Goal: Information Seeking & Learning: Find specific fact

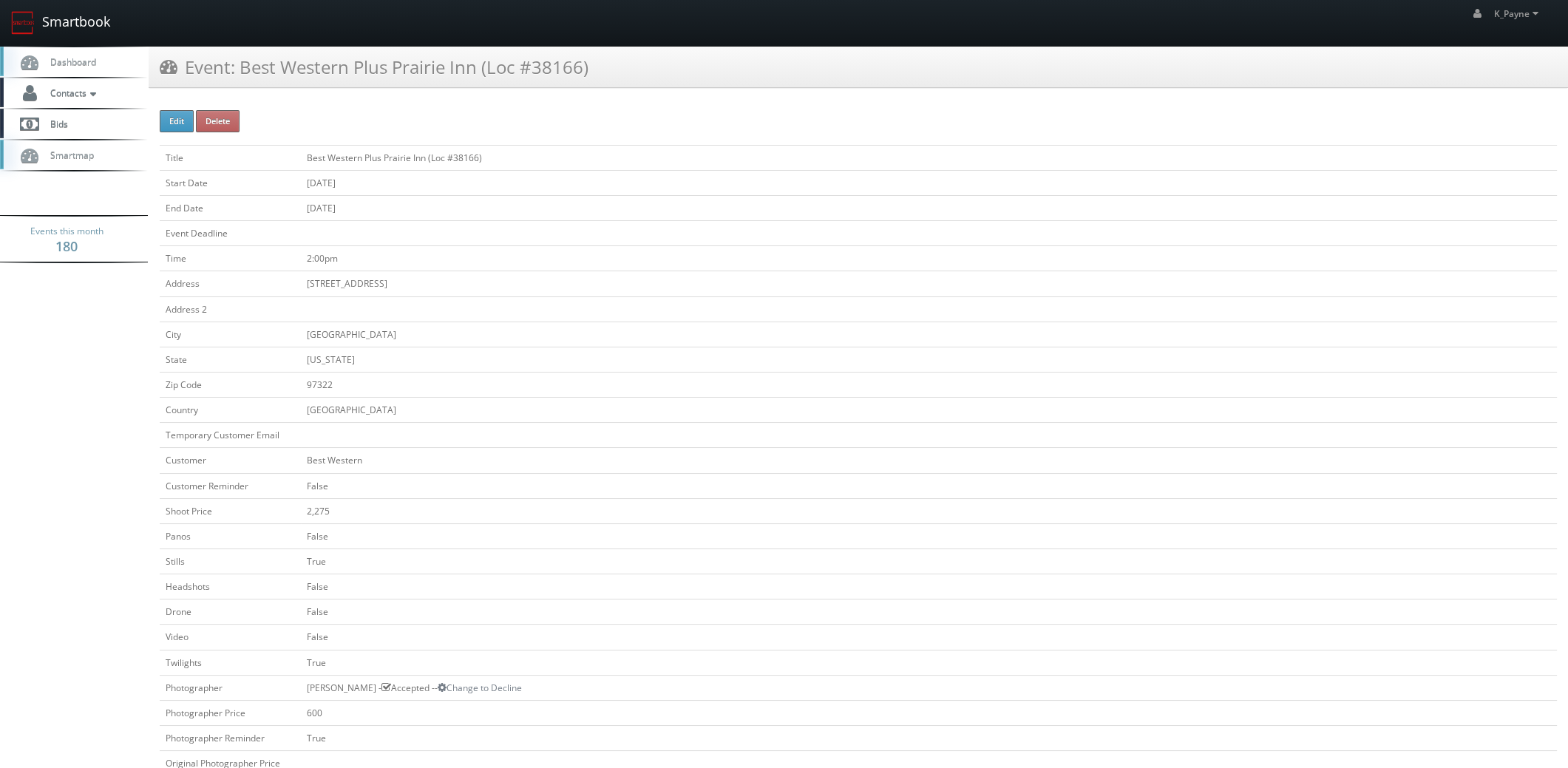
click at [81, 16] on link "Smartbook" at bounding box center [60, 23] width 121 height 45
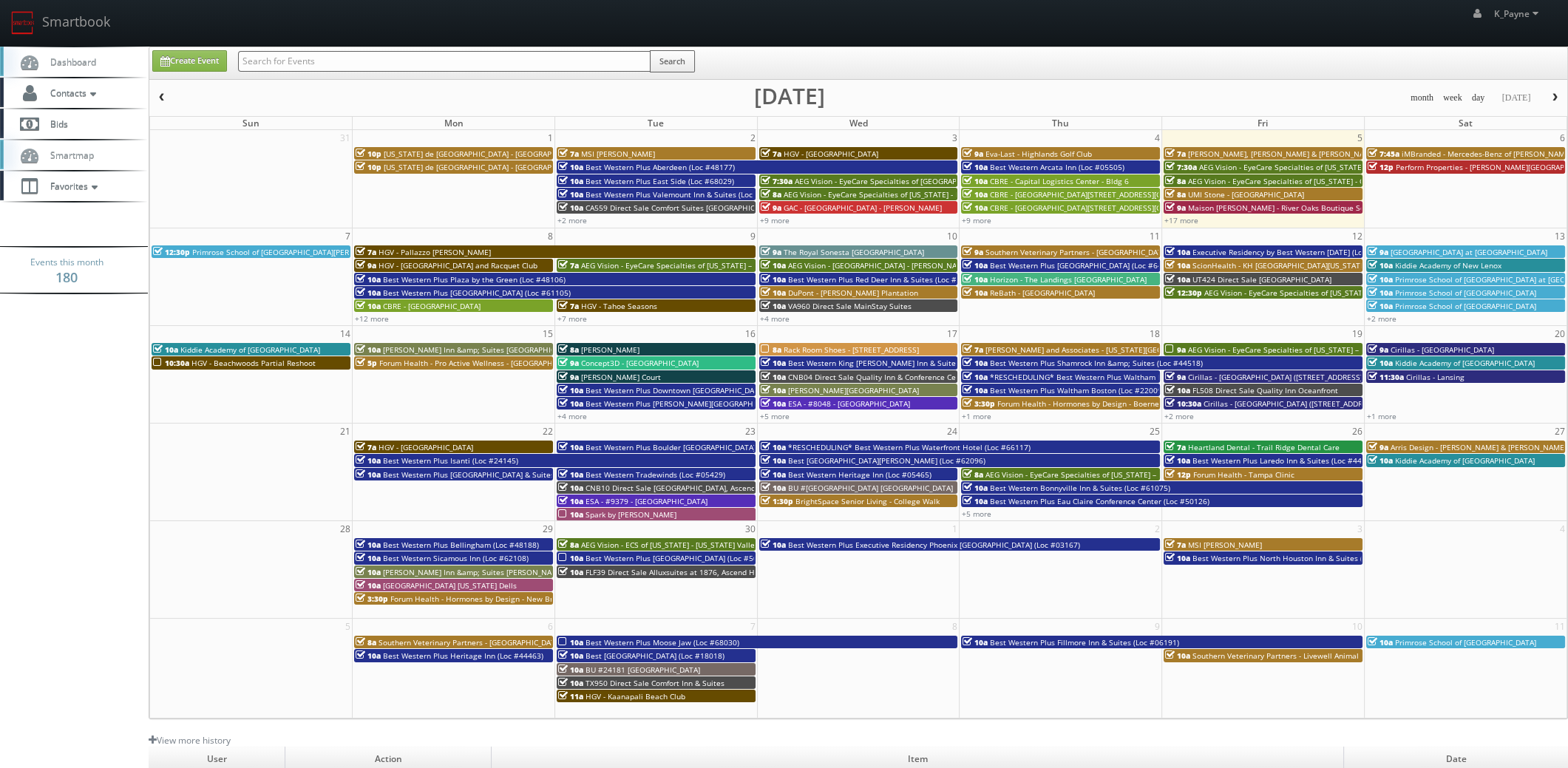
click at [296, 59] on input "text" at bounding box center [444, 61] width 412 height 21
type input "61082"
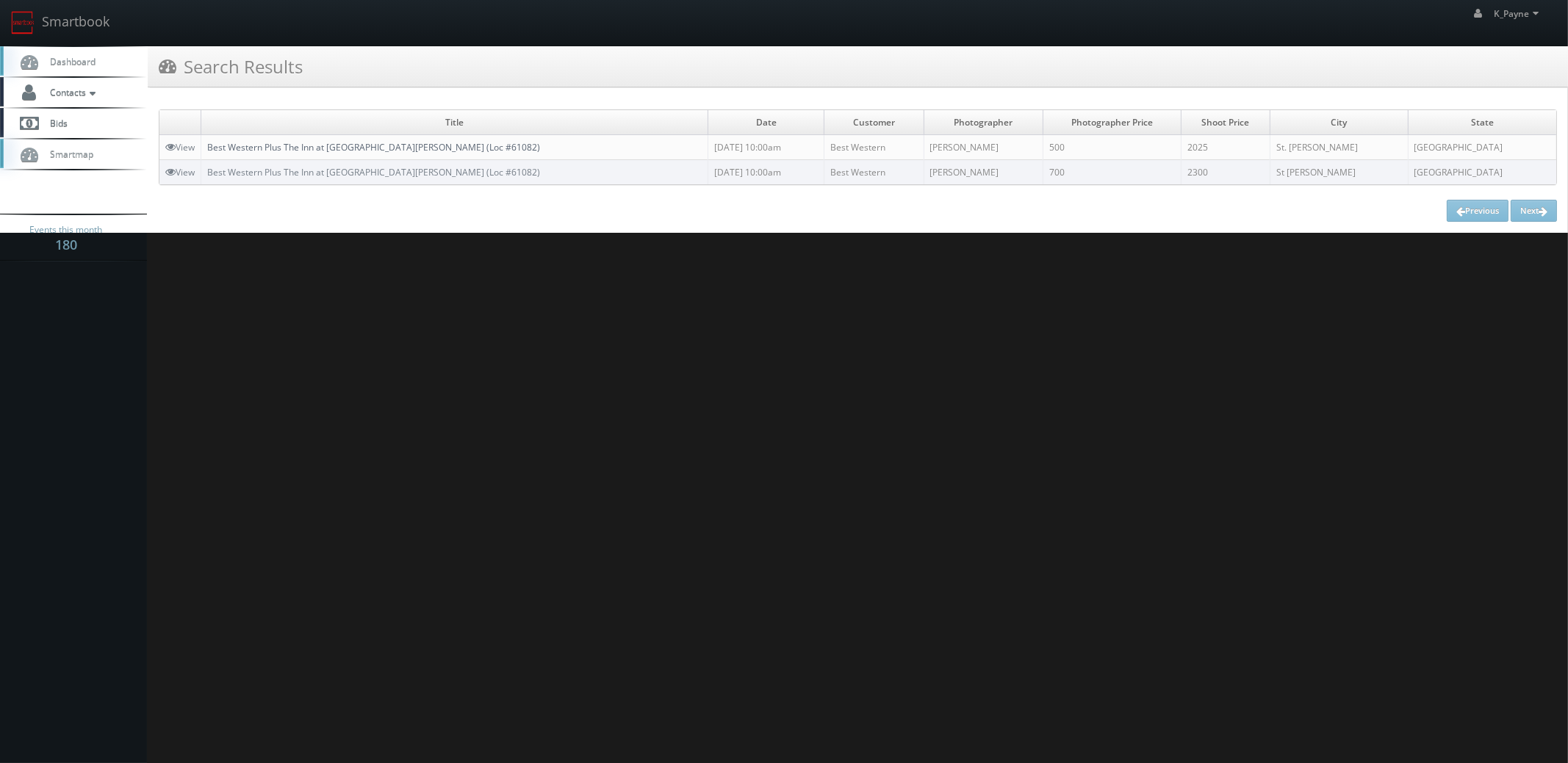
click at [400, 146] on link "Best Western Plus The Inn at St. Albert (Loc #61082)" at bounding box center [373, 147] width 332 height 13
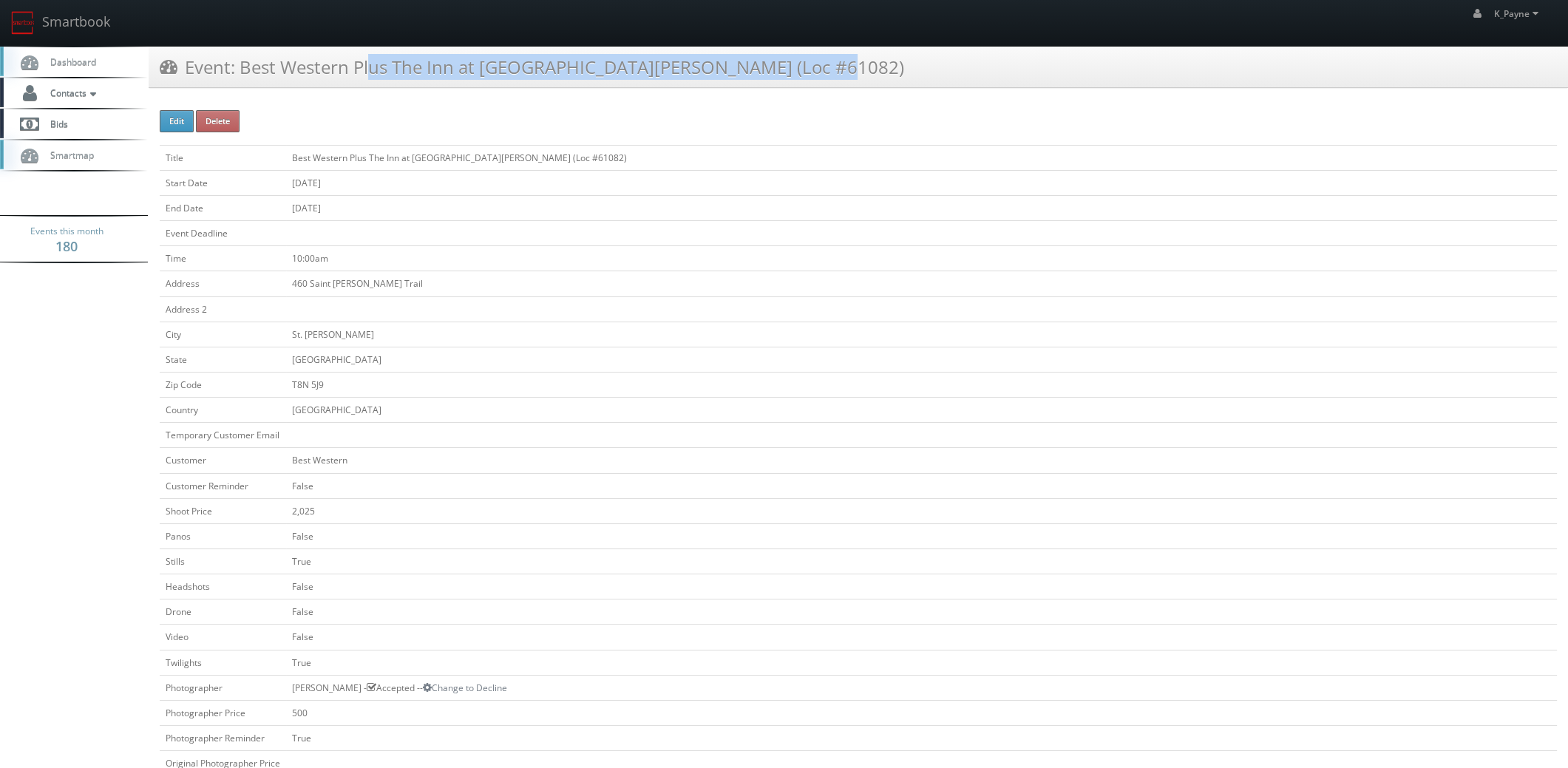
drag, startPoint x: 703, startPoint y: 61, endPoint x: 244, endPoint y: 92, distance: 460.0
click at [244, 92] on div "Event: Best Western Plus The Inn at St. Albert (Loc #61082)" at bounding box center [859, 72] width 1419 height 52
copy h3 "Best Western Plus The Inn at St. Albert (Loc #61082)"
click at [62, 20] on link "Smartbook" at bounding box center [60, 23] width 121 height 45
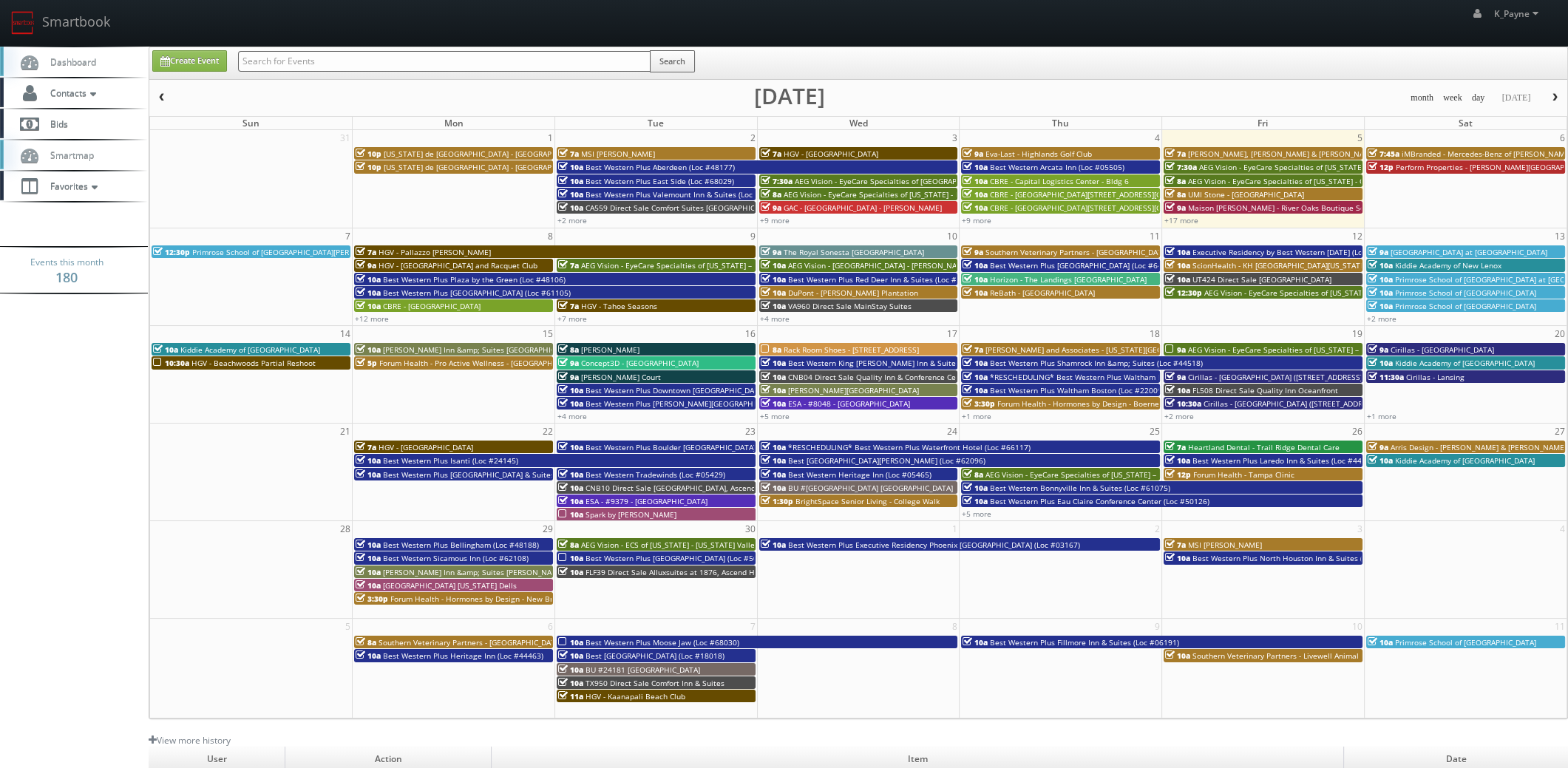
click at [271, 51] on input "text" at bounding box center [444, 61] width 412 height 21
type input "golf"
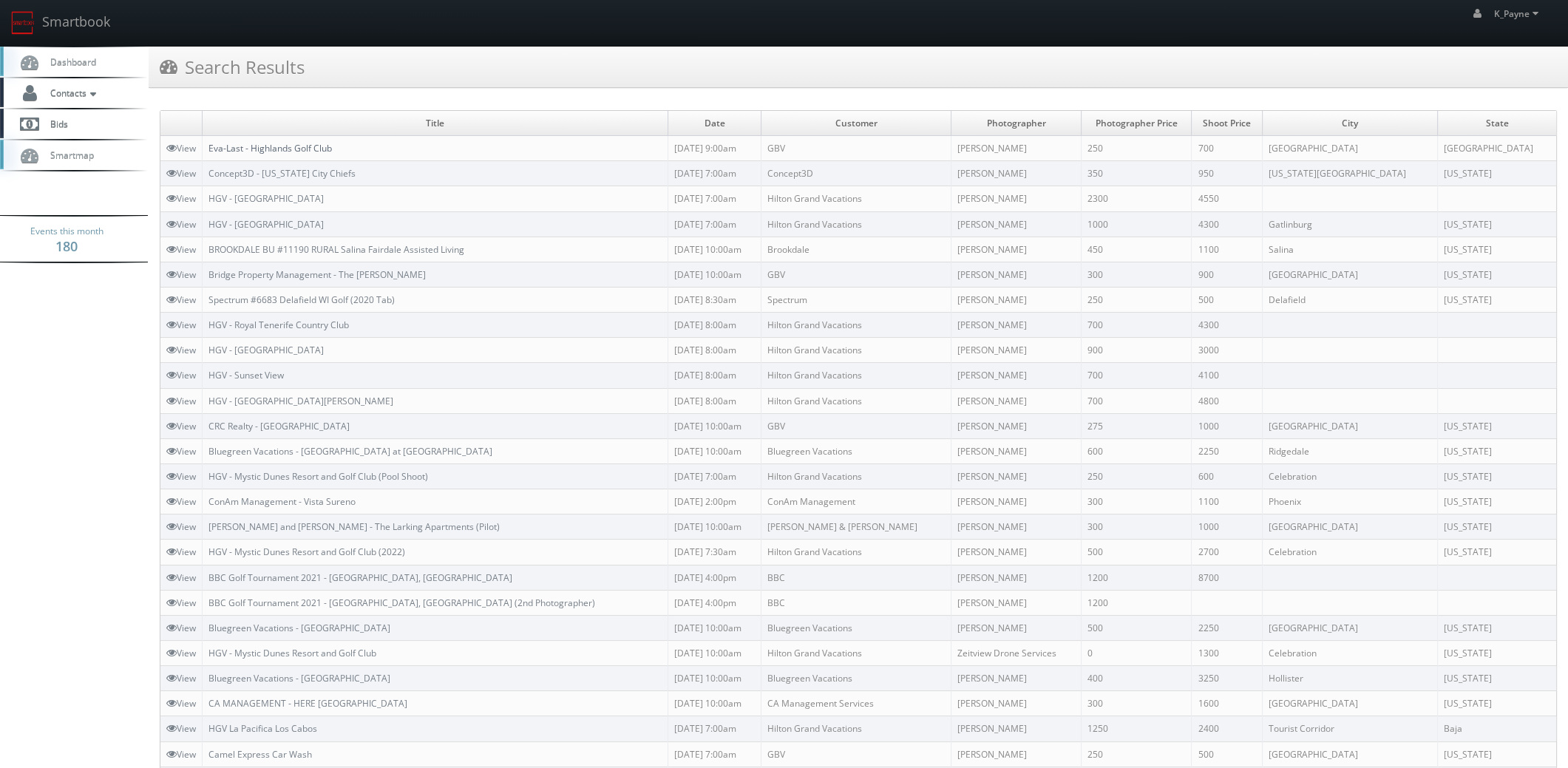
click at [299, 150] on link "Eva-Last - Highlands Golf Club" at bounding box center [269, 148] width 123 height 13
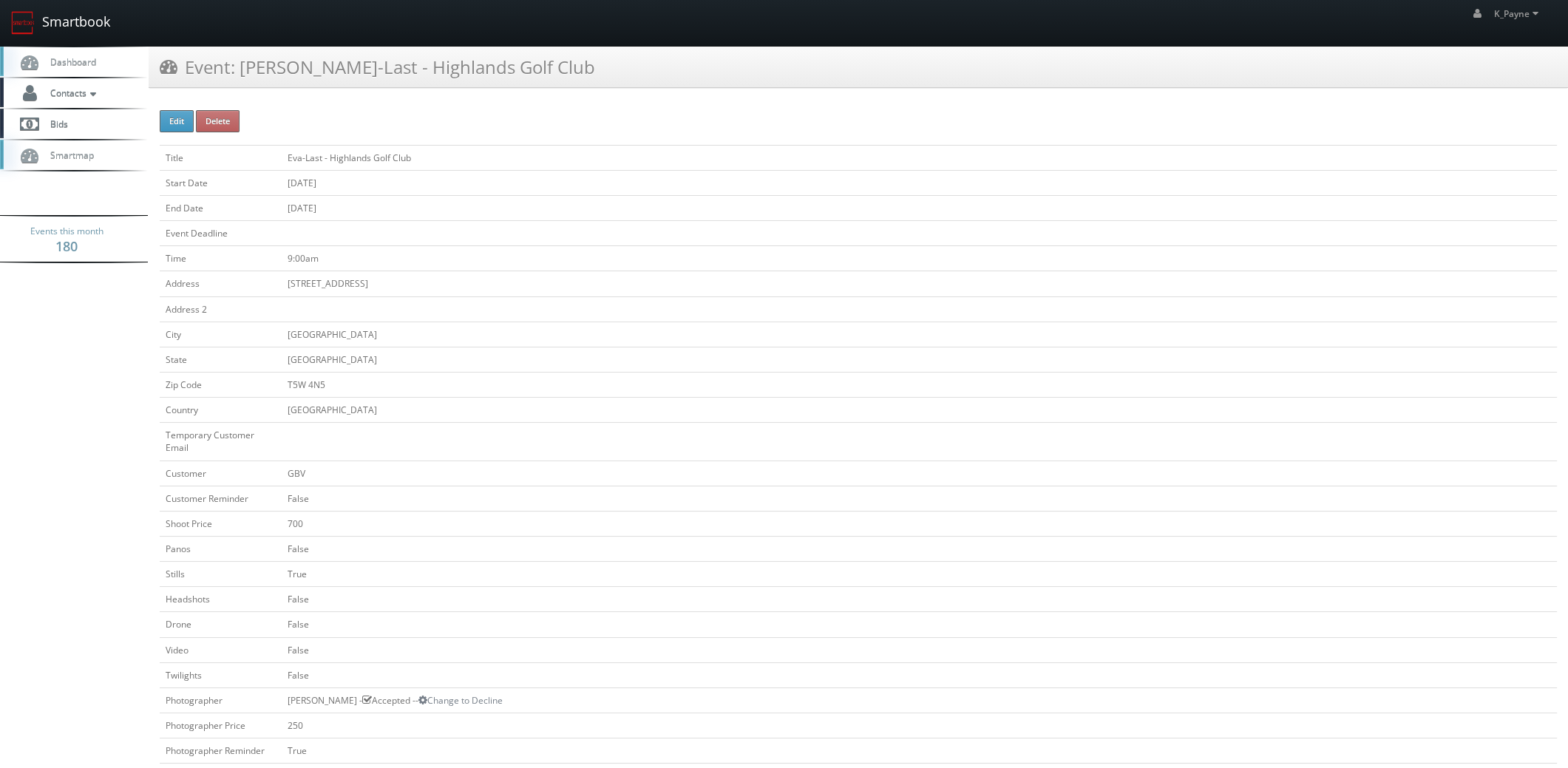
click at [39, 18] on link "Smartbook" at bounding box center [60, 23] width 121 height 45
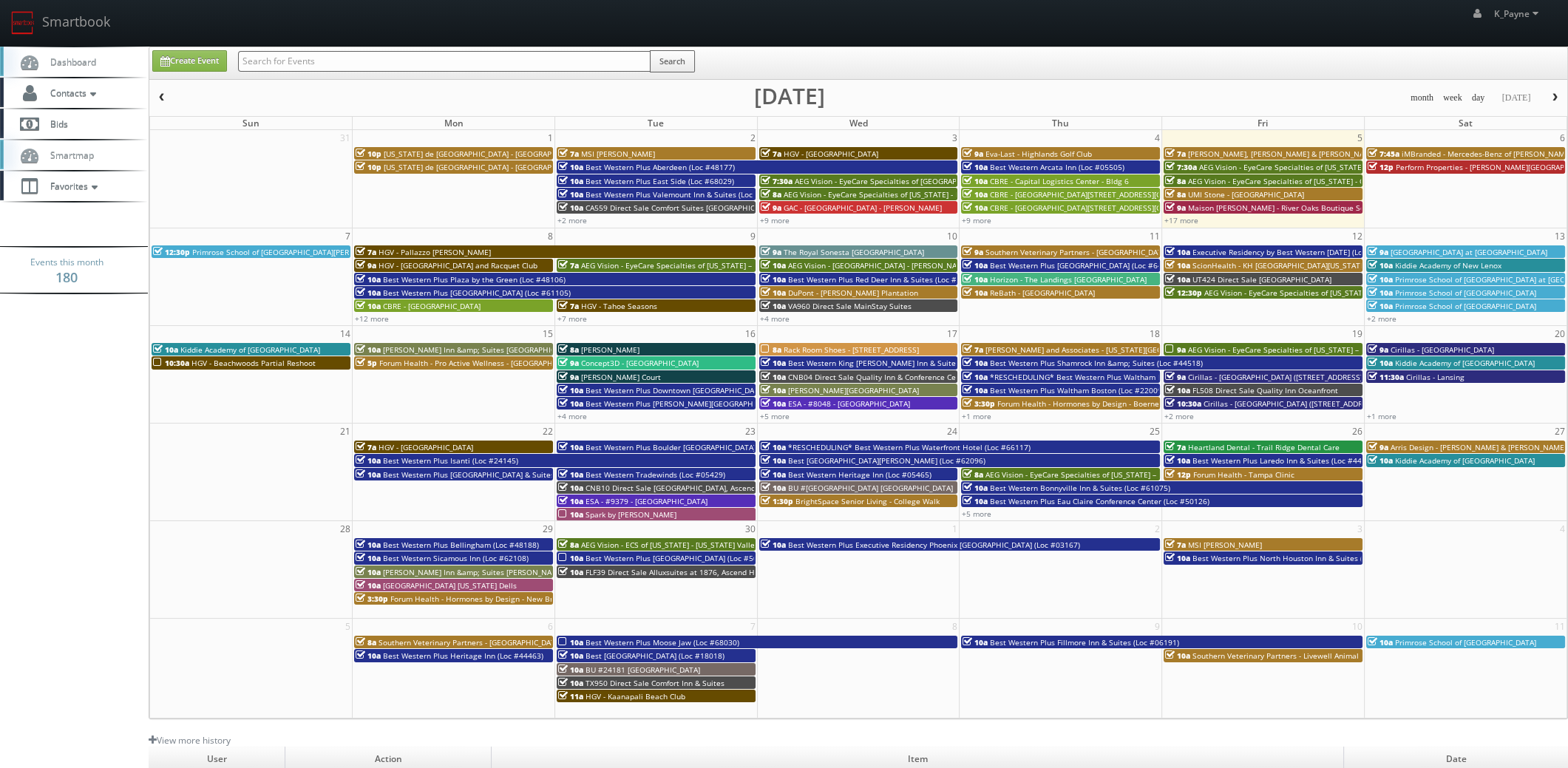
click at [324, 66] on input "text" at bounding box center [444, 61] width 412 height 21
type input "cnb18"
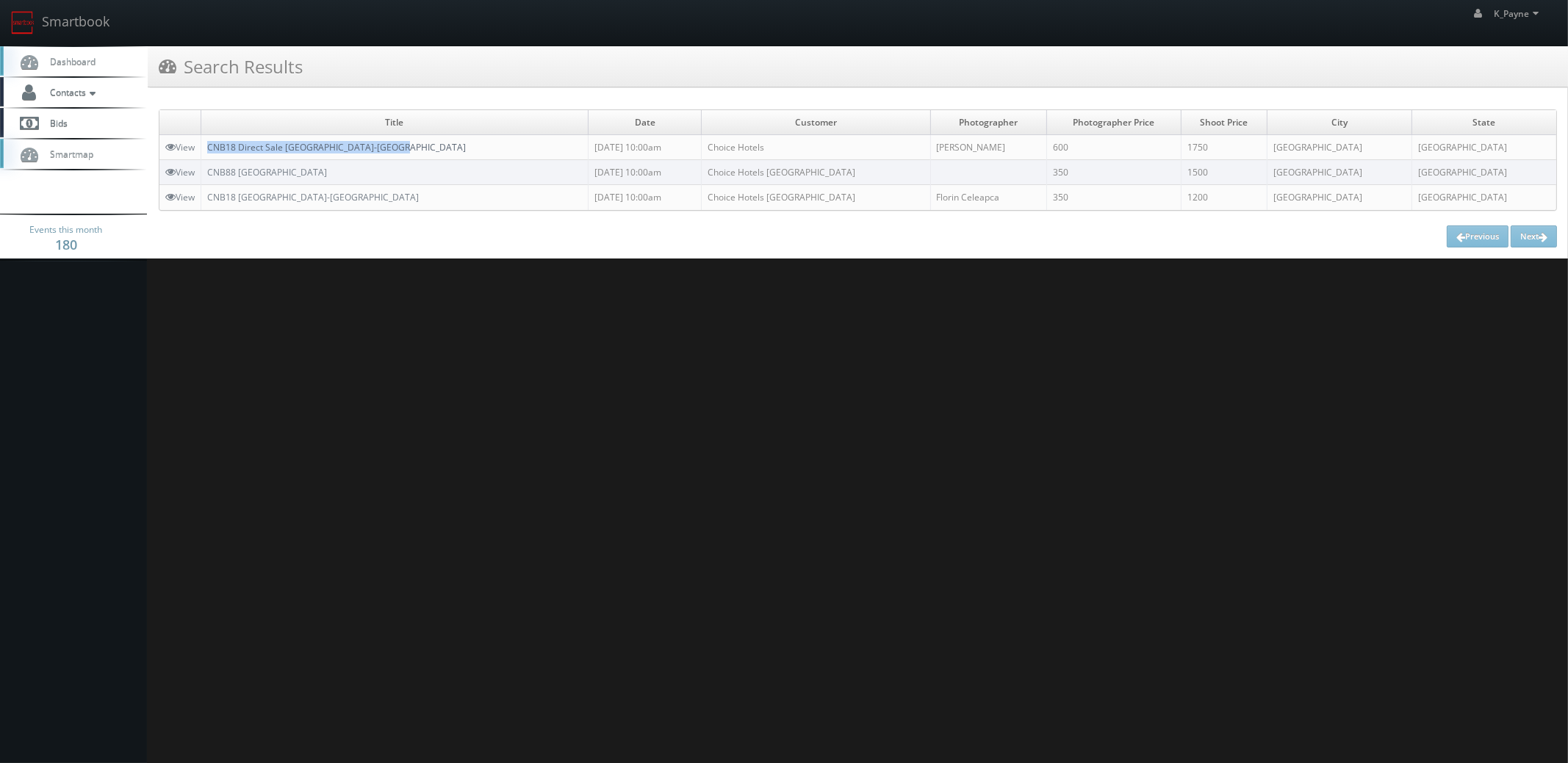
drag, startPoint x: 419, startPoint y: 144, endPoint x: 210, endPoint y: 149, distance: 209.1
click at [210, 149] on td "CNB18 Direct Sale [GEOGRAPHIC_DATA]-[GEOGRAPHIC_DATA]" at bounding box center [394, 147] width 387 height 25
copy link "CNB18 Direct Sale [GEOGRAPHIC_DATA]-[GEOGRAPHIC_DATA]"
click at [69, 16] on link "Smartbook" at bounding box center [60, 23] width 121 height 45
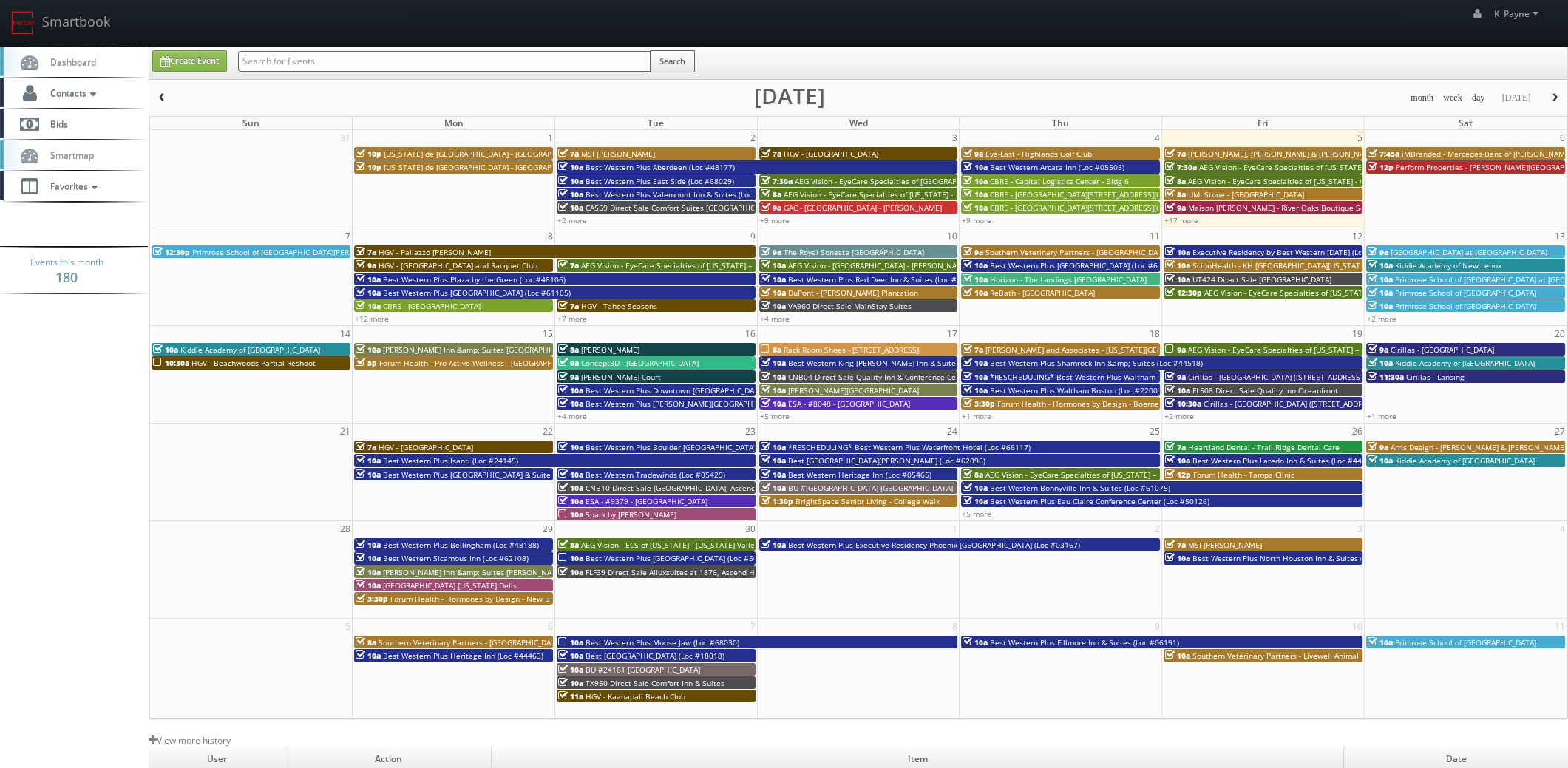
click at [307, 66] on input "text" at bounding box center [444, 61] width 412 height 21
type input "62120"
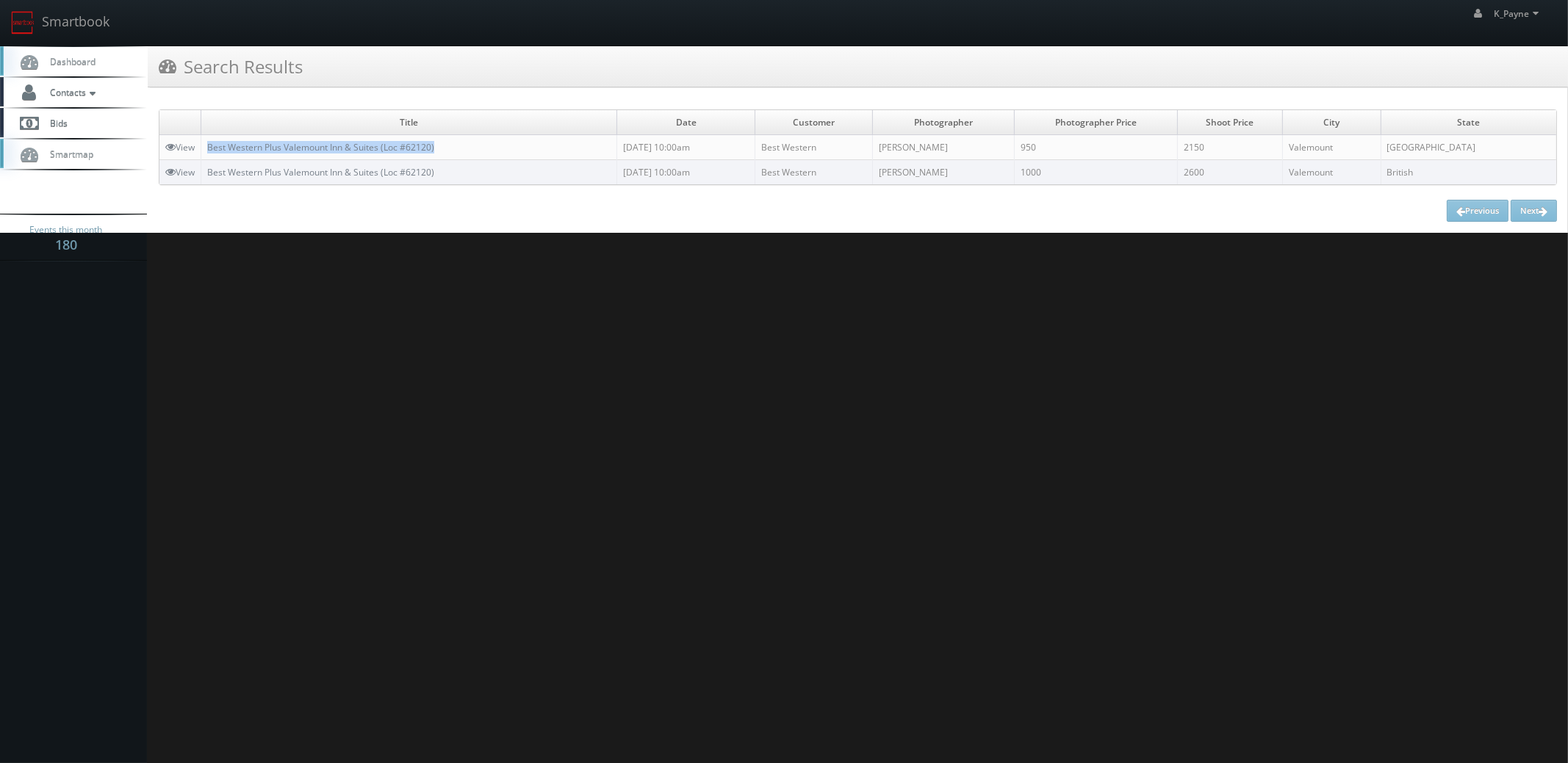
drag, startPoint x: 361, startPoint y: 148, endPoint x: 201, endPoint y: 153, distance: 160.1
click at [201, 153] on tr "View Best Western Plus Valemount Inn & Suites (Loc #62120) [DATE] 10:00am Best …" at bounding box center [858, 147] width 1396 height 25
copy tr "Best Western Plus Valemount Inn & Suites (Loc #62120)"
click at [503, 372] on html "Smartbook Toggle Side Navigation Toggle Top Navigation K_Payne K_Payne Profile …" at bounding box center [784, 382] width 1568 height 763
click at [38, 22] on link "Smartbook" at bounding box center [60, 23] width 121 height 45
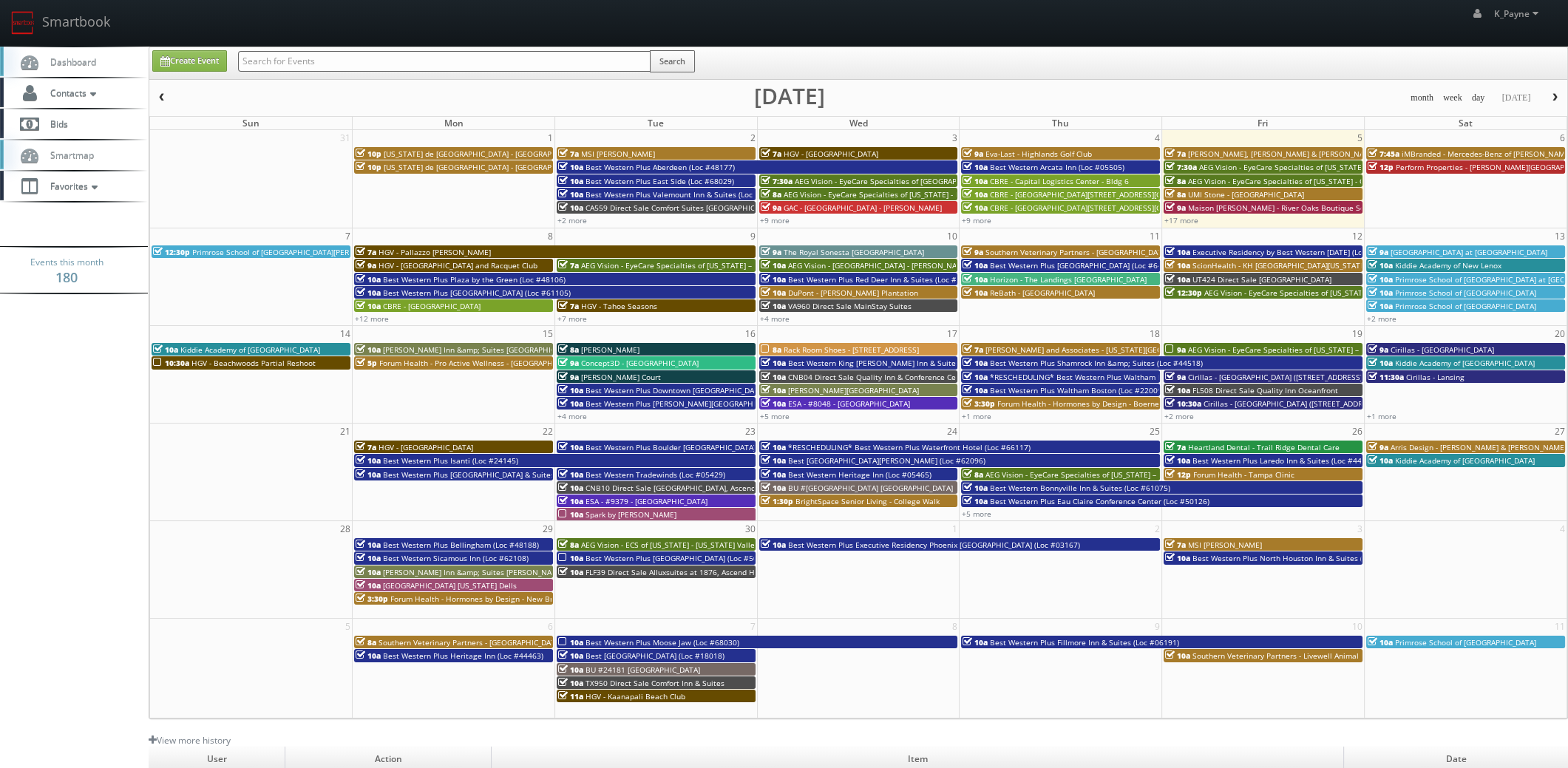
click at [278, 59] on input "text" at bounding box center [444, 61] width 412 height 21
type input "moses chan"
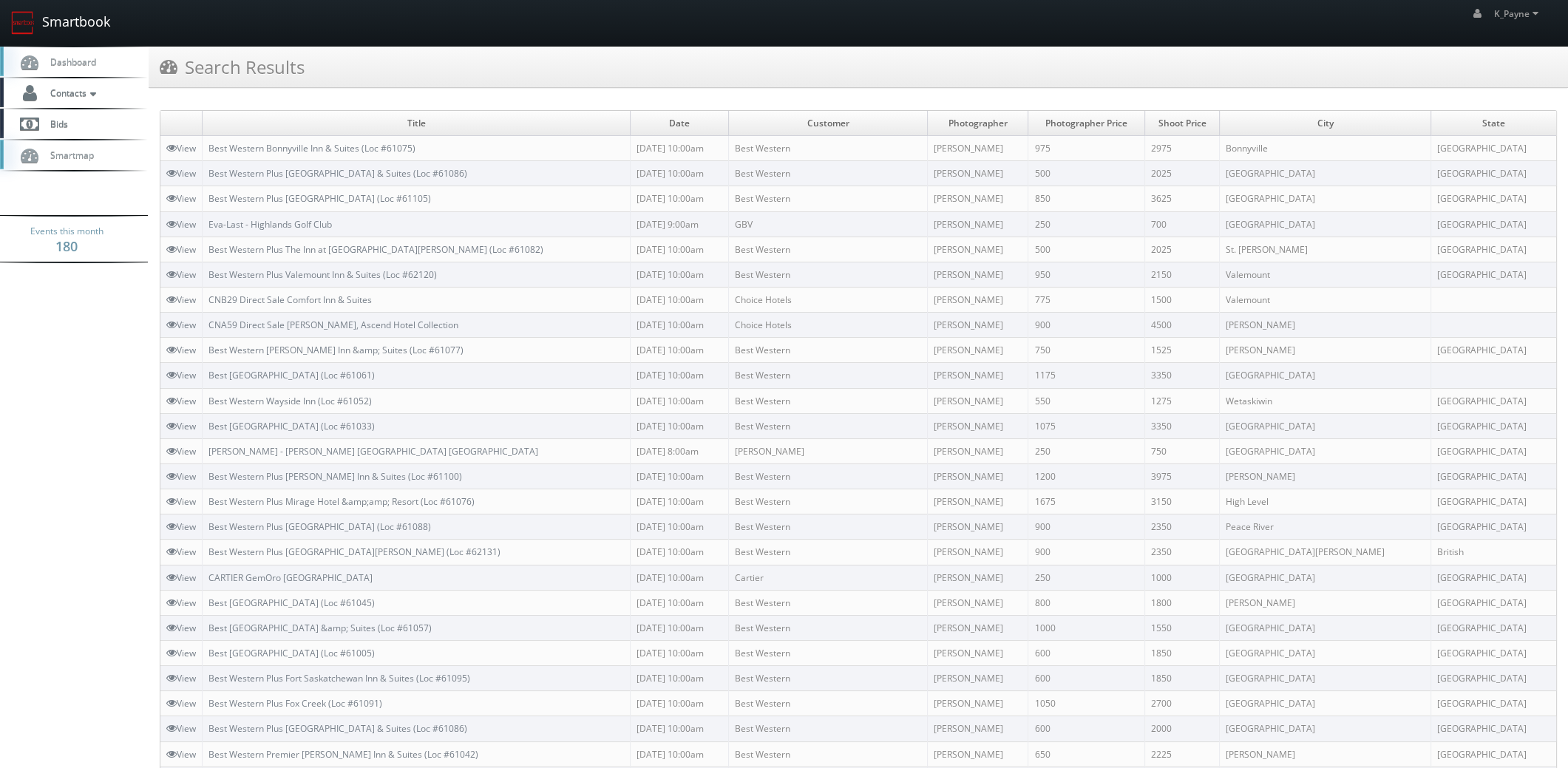
click at [87, 31] on link "Smartbook" at bounding box center [60, 23] width 121 height 45
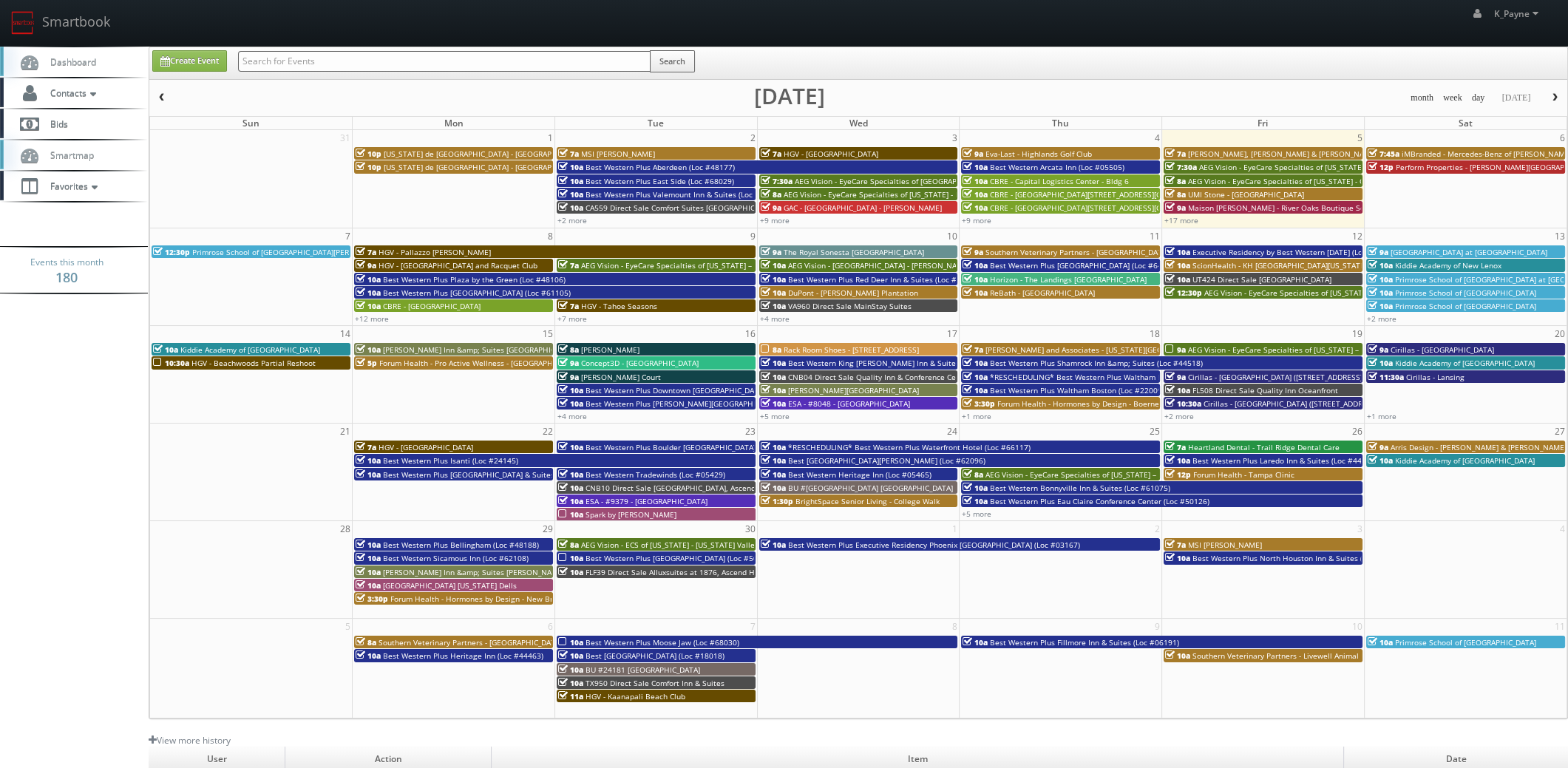
click at [315, 67] on input "text" at bounding box center [444, 61] width 412 height 21
type input "river house"
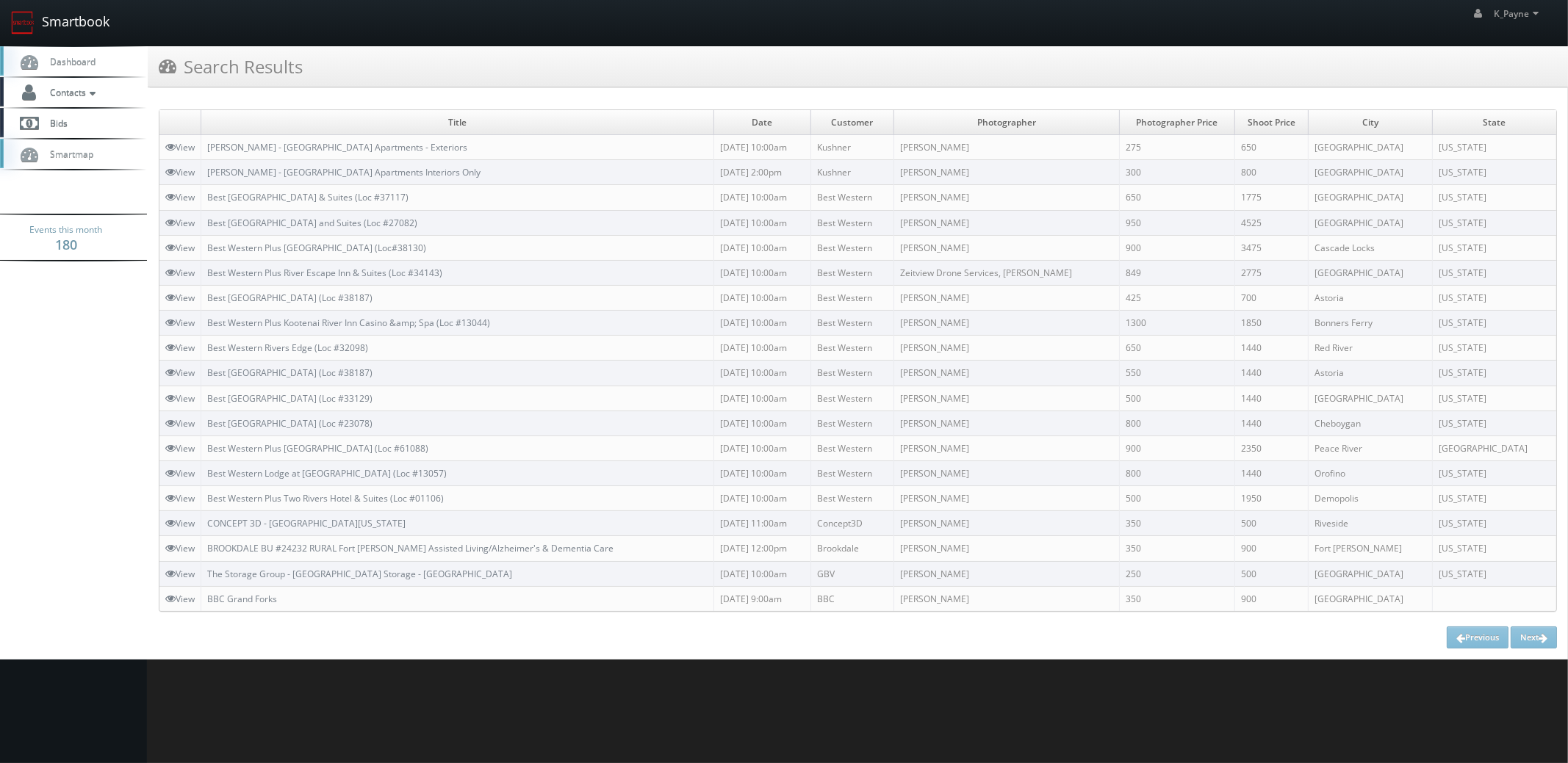
click at [70, 24] on link "Smartbook" at bounding box center [60, 23] width 121 height 45
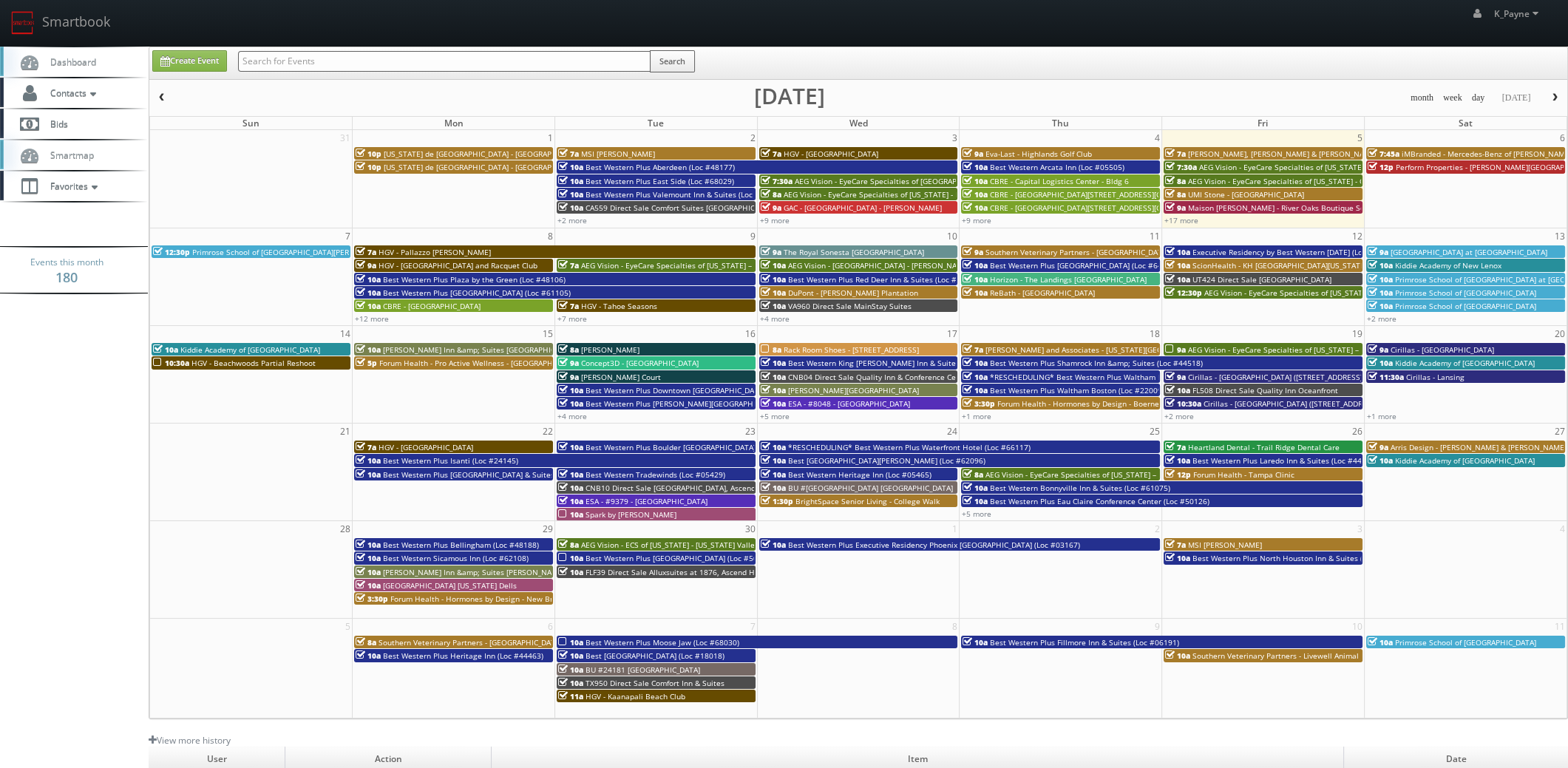
click at [308, 63] on input "text" at bounding box center [444, 61] width 412 height 21
type input "h"
click at [356, 63] on input "hampton inn" at bounding box center [444, 61] width 412 height 21
click at [471, 66] on input "hampton inn" at bounding box center [444, 61] width 412 height 21
click at [470, 66] on input "hampton inn" at bounding box center [444, 61] width 412 height 21
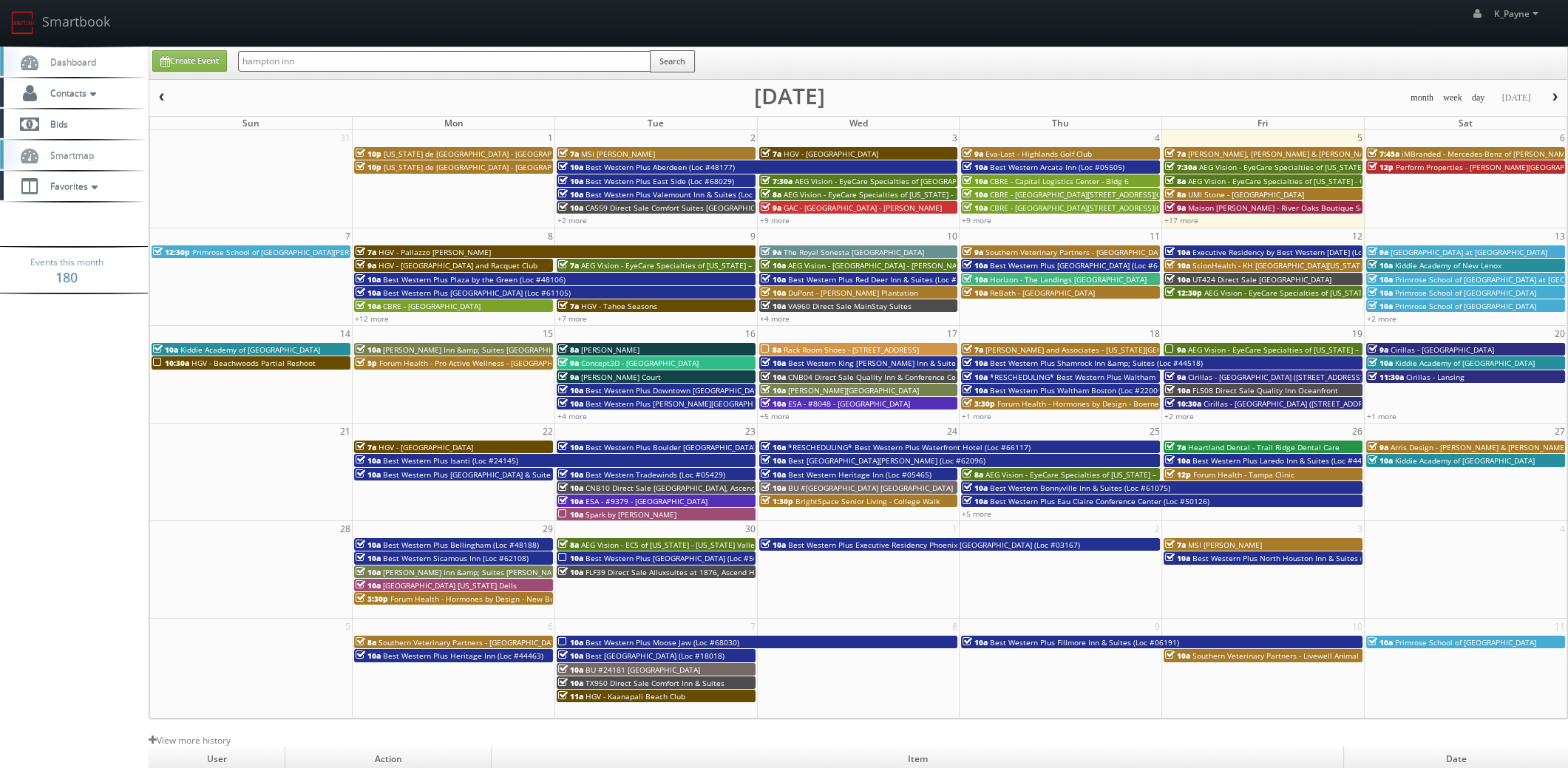
click at [470, 66] on input "hampton inn" at bounding box center [444, 61] width 412 height 21
click at [469, 66] on input "hampton inn" at bounding box center [444, 61] width 412 height 21
click at [475, 66] on input "broken" at bounding box center [444, 61] width 412 height 21
type input "broken arrow"
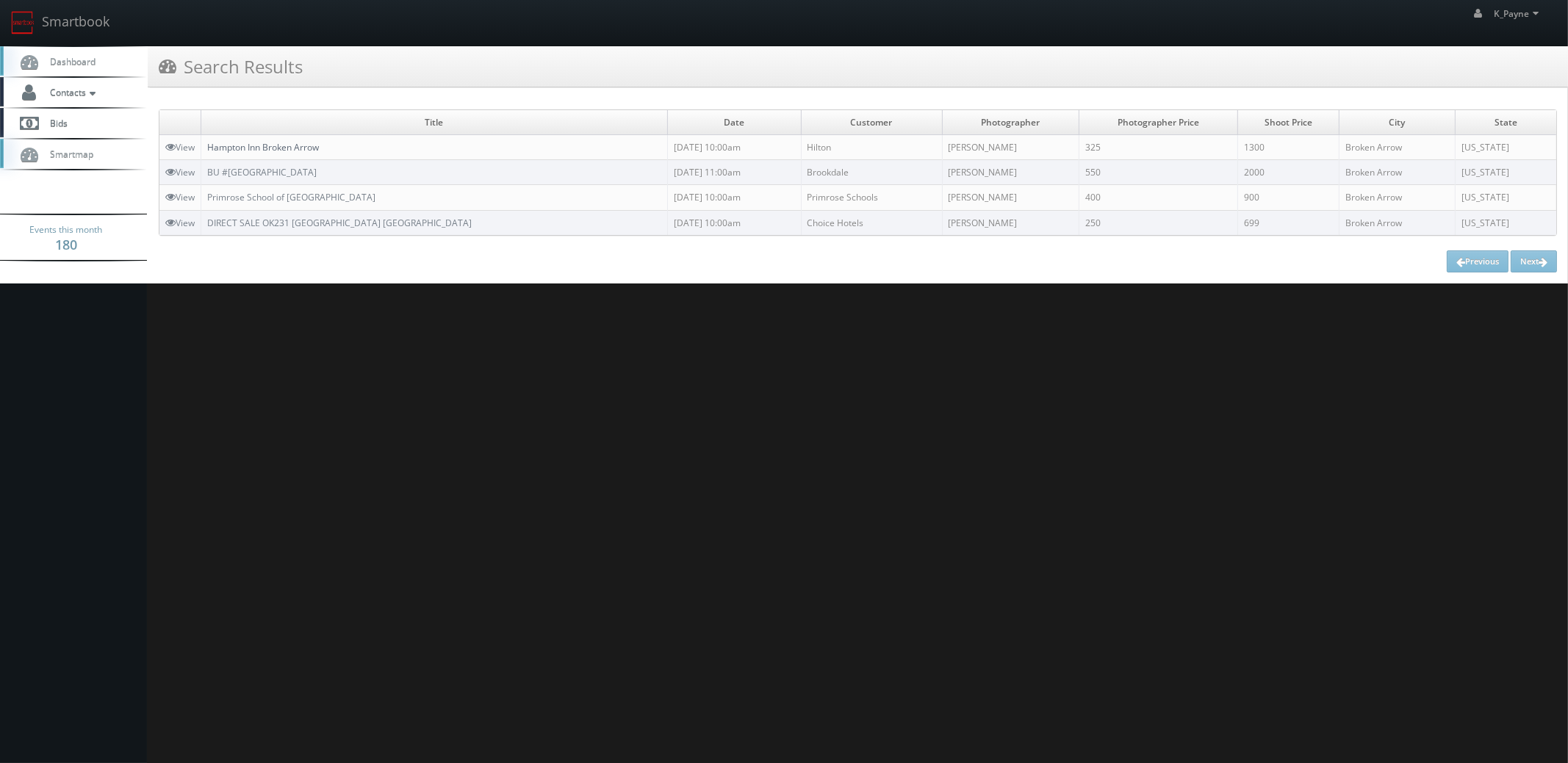
click at [293, 146] on link "Hampton Inn Broken Arrow" at bounding box center [263, 147] width 112 height 13
